Goal: Transaction & Acquisition: Purchase product/service

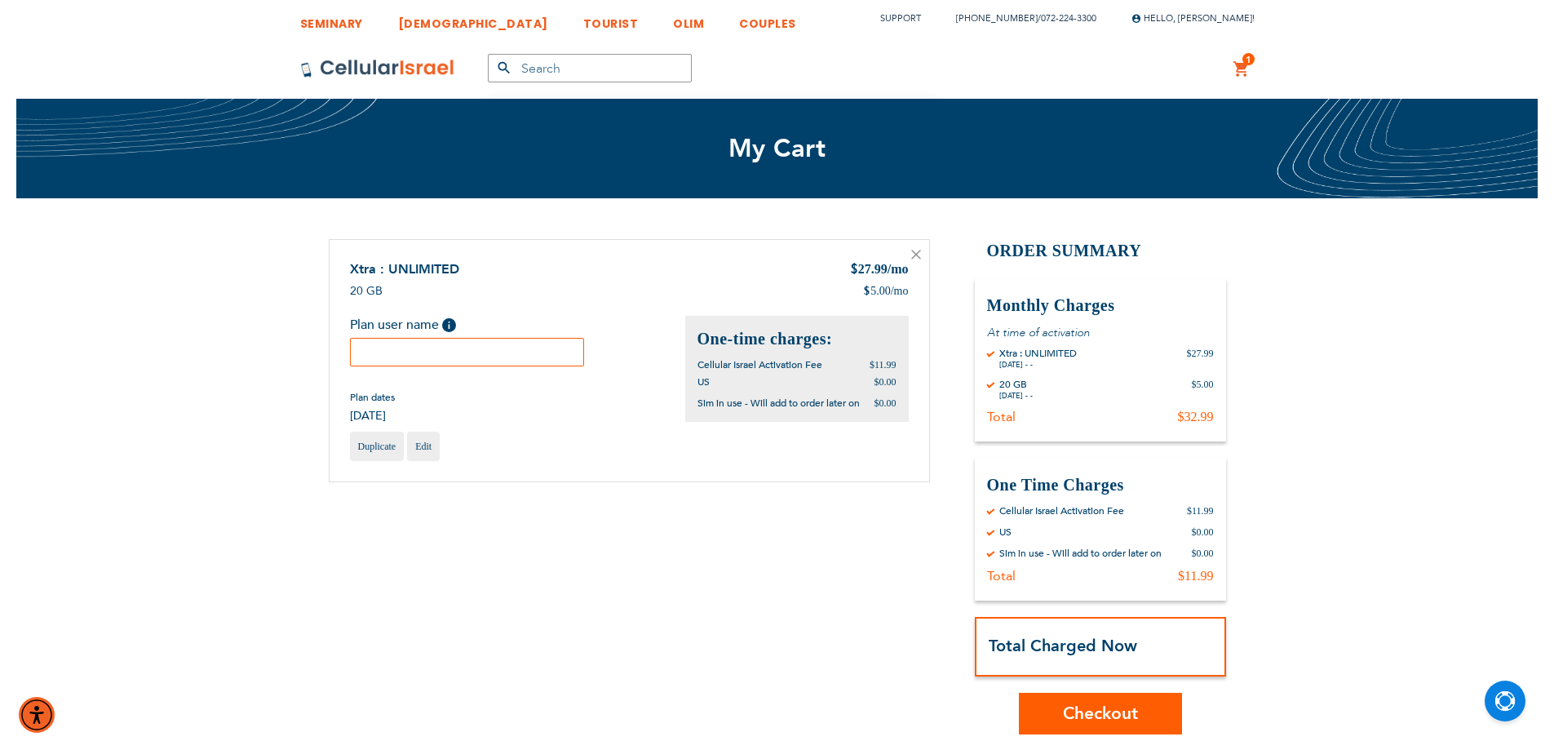
click at [427, 348] on input "text" at bounding box center [467, 352] width 235 height 29
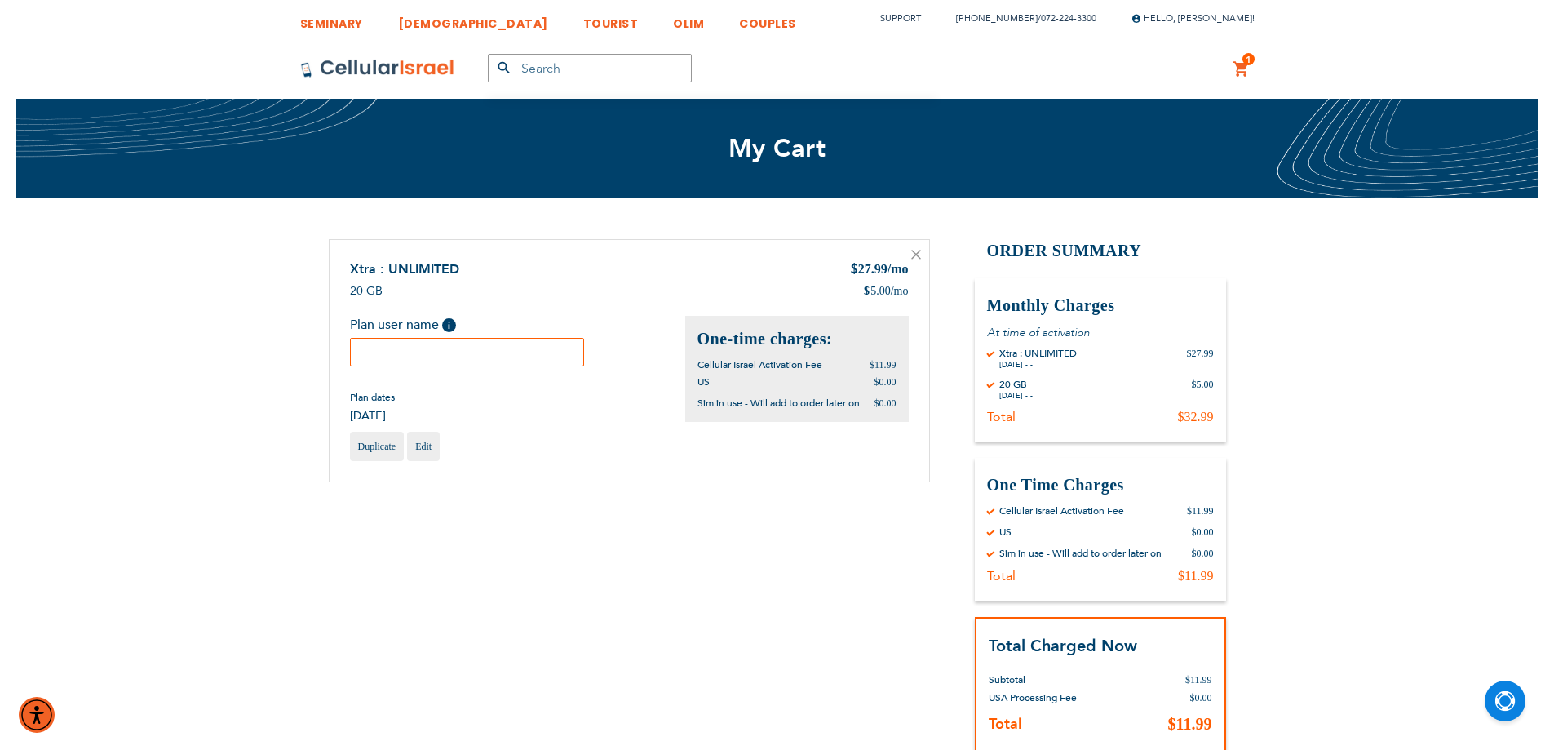
paste input "Moishy"
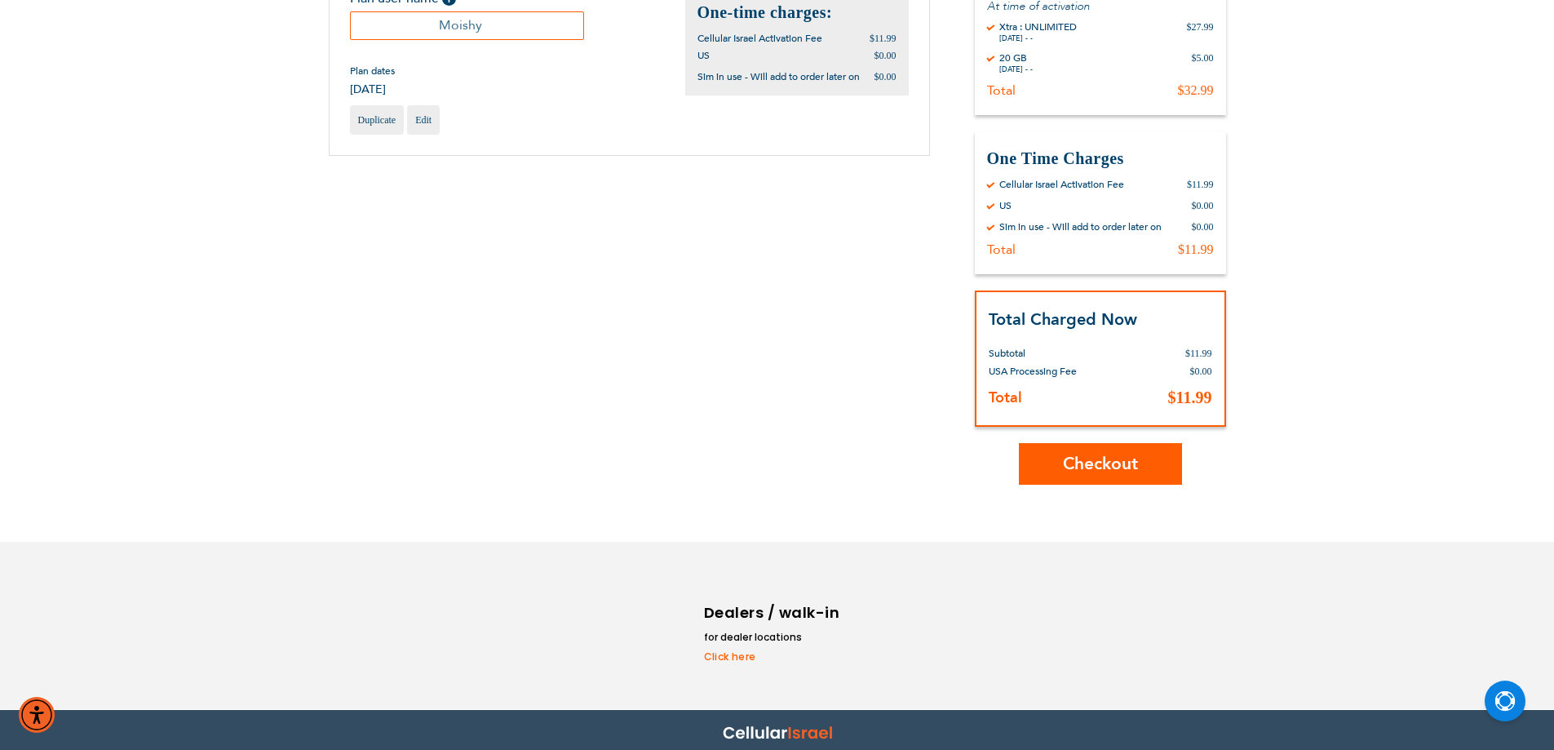
type input "Moishy"
click at [1063, 461] on span "Checkout" at bounding box center [1100, 464] width 75 height 24
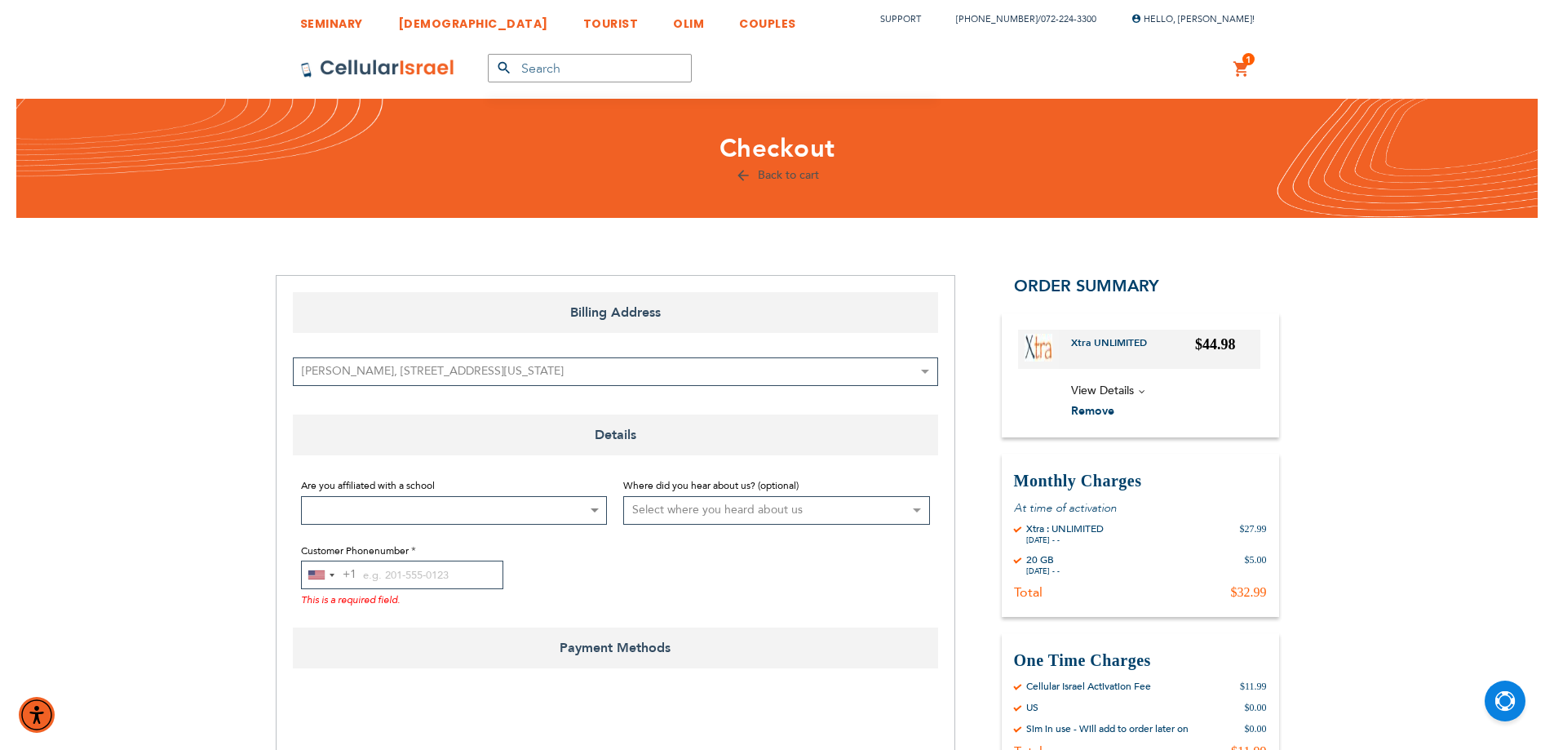
click at [1103, 413] on span "Remove" at bounding box center [1092, 410] width 43 height 15
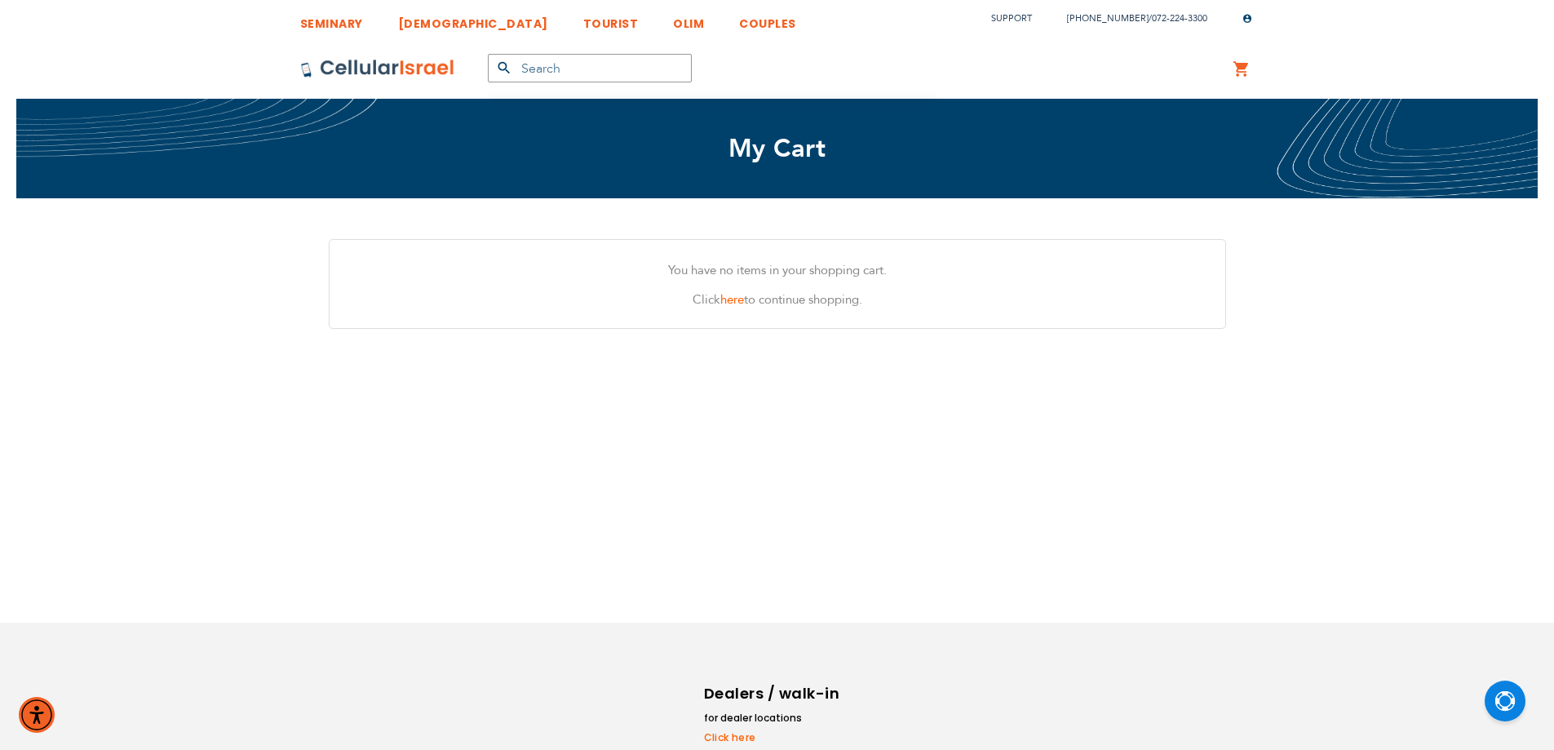
click at [1224, 79] on div "My Cart Mini Cart" at bounding box center [1241, 68] width 51 height 60
click at [1236, 73] on link "My Cart" at bounding box center [1241, 70] width 18 height 20
click at [1239, 69] on link "My Cart" at bounding box center [1241, 70] width 18 height 20
click at [360, 51] on link at bounding box center [377, 68] width 155 height 60
